Goal: Information Seeking & Learning: Find specific page/section

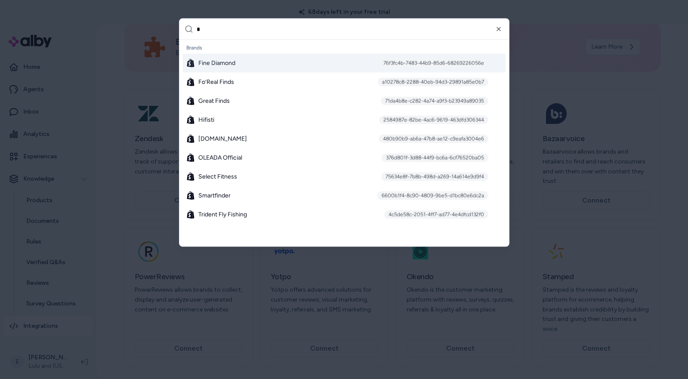
scroll to position [717, 0]
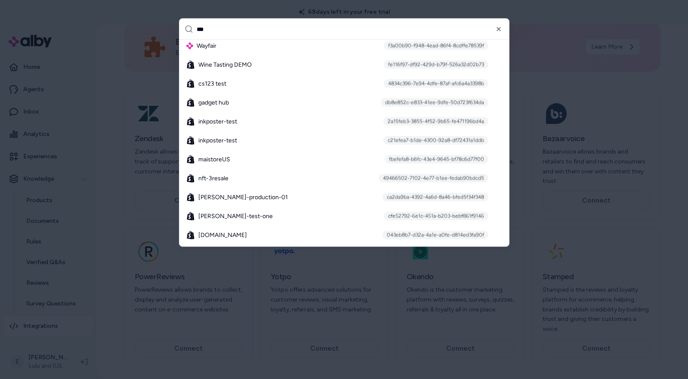
type input "****"
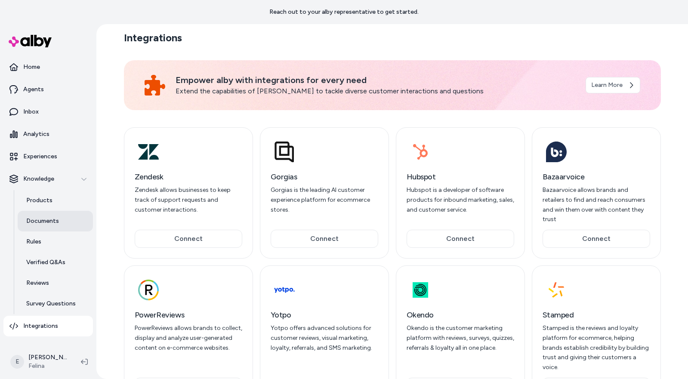
click at [52, 217] on p "Documents" at bounding box center [42, 221] width 33 height 9
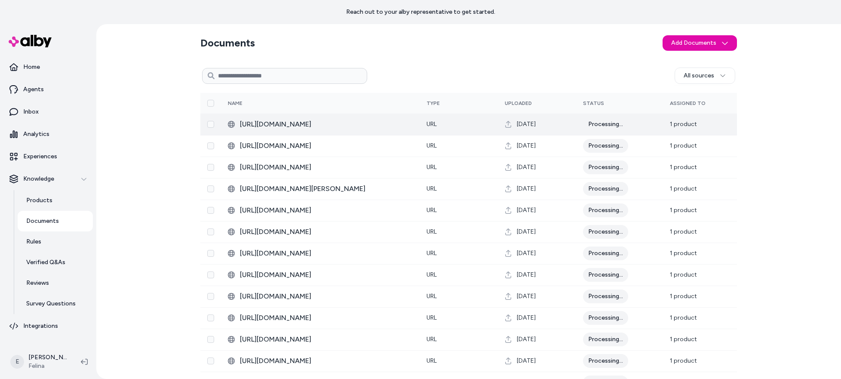
click at [173, 194] on div "Documents Add Documents All sources 0 Selected Edit Multiple Name Type Uploaded…" at bounding box center [468, 201] width 745 height 355
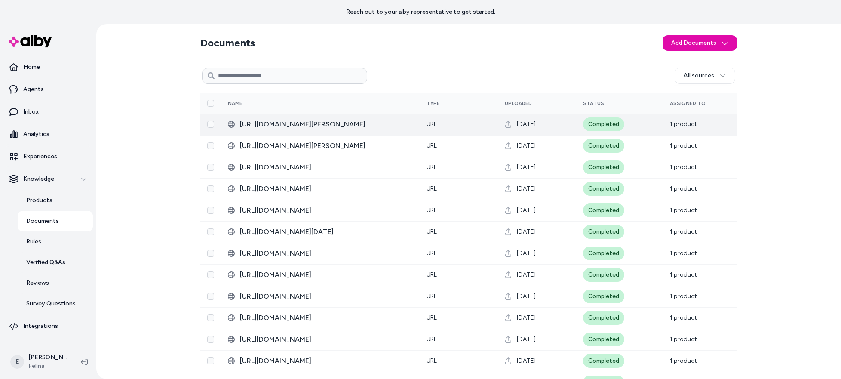
click at [368, 126] on span "[URL][DOMAIN_NAME][PERSON_NAME]" at bounding box center [326, 124] width 173 height 10
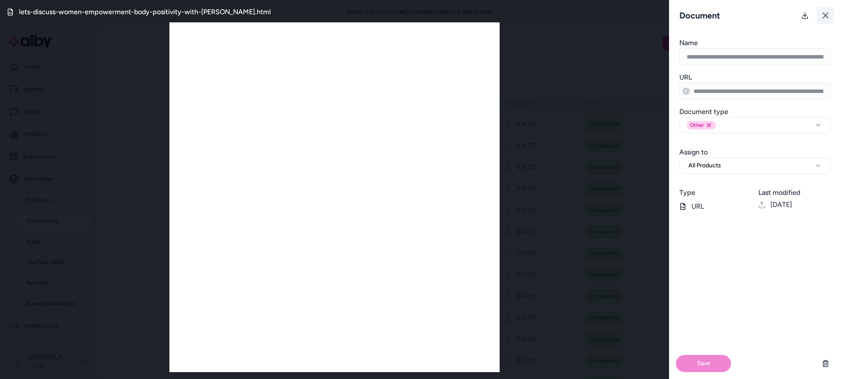
click at [827, 19] on button at bounding box center [825, 15] width 17 height 17
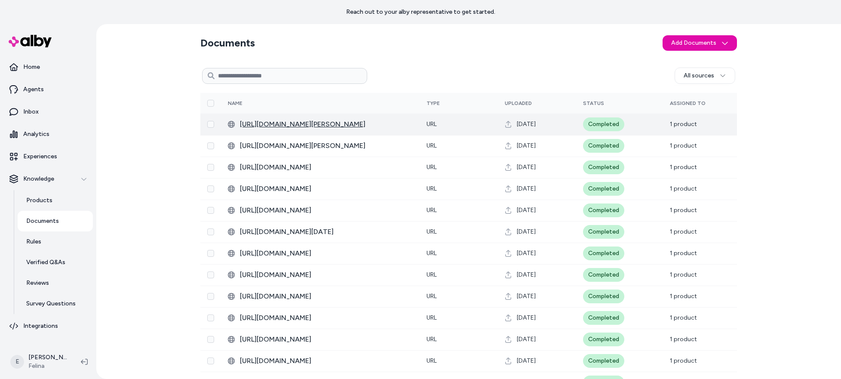
click at [365, 127] on span "https://www.felina.com/blogs/felina-intimate-thoughts/lets-discuss-women-empowe…" at bounding box center [326, 124] width 173 height 10
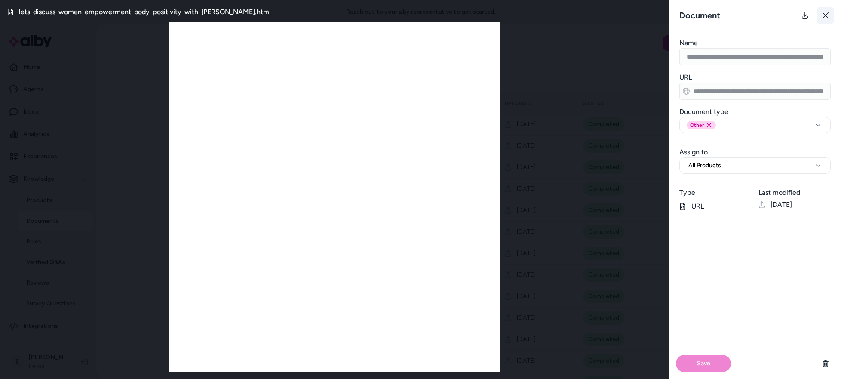
click at [822, 18] on icon at bounding box center [825, 15] width 7 height 7
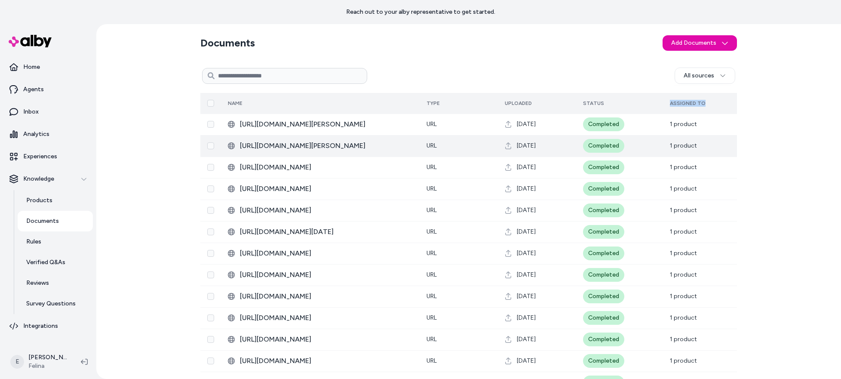
drag, startPoint x: 710, startPoint y: 107, endPoint x: 669, endPoint y: 103, distance: 41.0
click at [669, 103] on th "Assigned To" at bounding box center [700, 103] width 74 height 21
copy span "Assigned To"
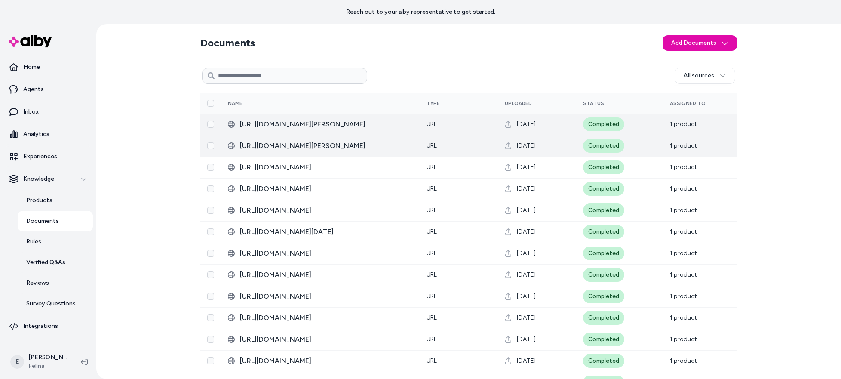
click at [319, 123] on span "https://www.felina.com/blogs/felina-intimate-thoughts/lets-discuss-women-empowe…" at bounding box center [326, 124] width 173 height 10
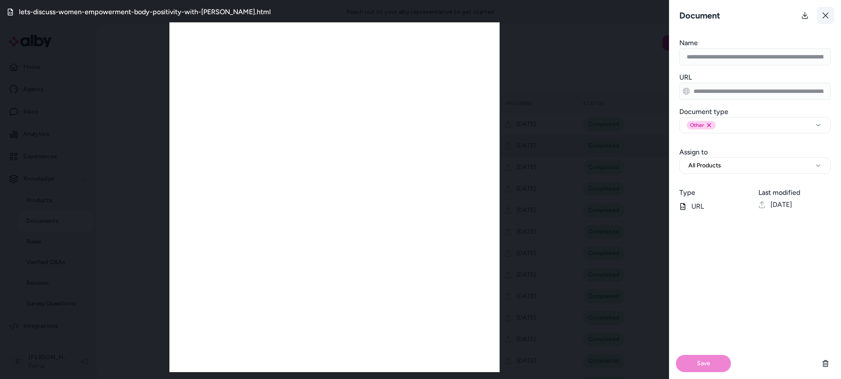
click at [823, 11] on button at bounding box center [825, 15] width 17 height 17
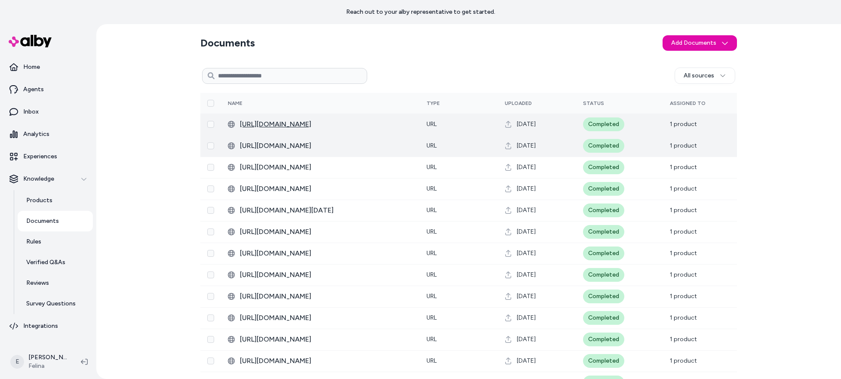
click at [344, 128] on span "https://www.felina.com/blogs/felina-intimate-thoughts/welcome-to-felina" at bounding box center [326, 124] width 173 height 10
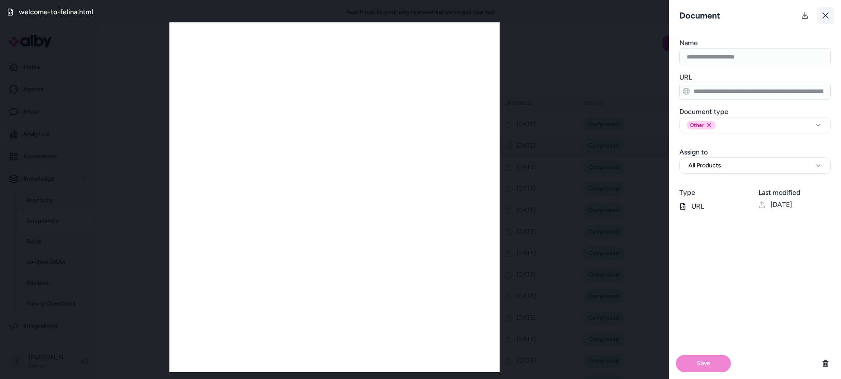
click at [825, 15] on icon at bounding box center [826, 15] width 6 height 6
